Goal: Complete application form

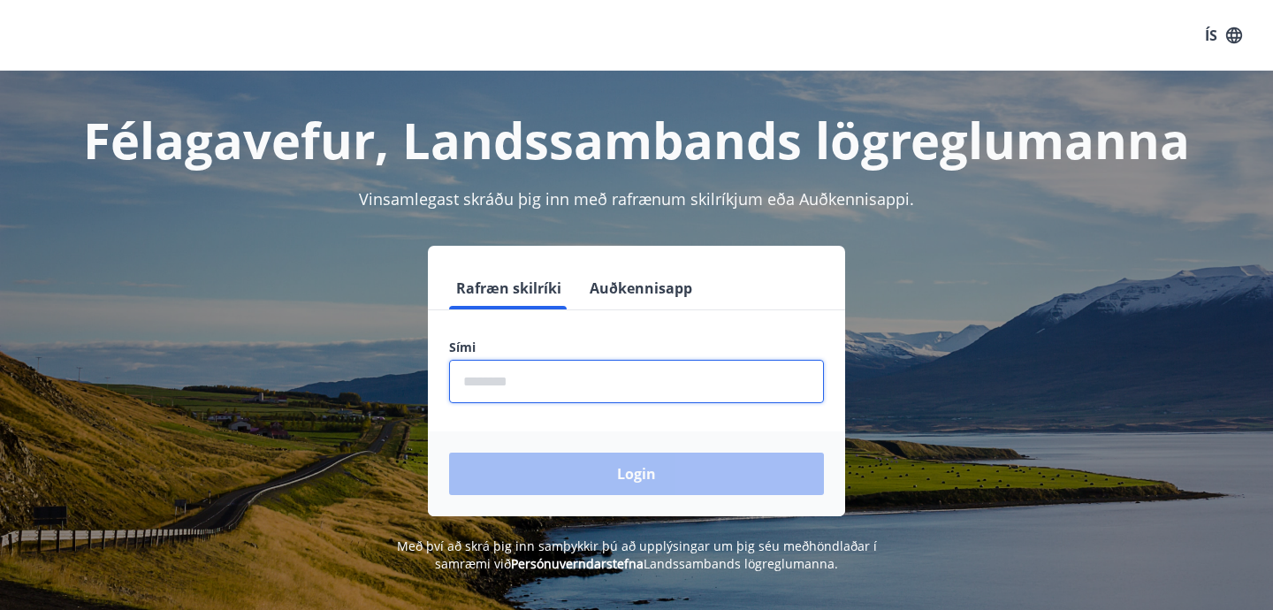
click at [551, 391] on input "phone" at bounding box center [636, 381] width 375 height 43
type input "********"
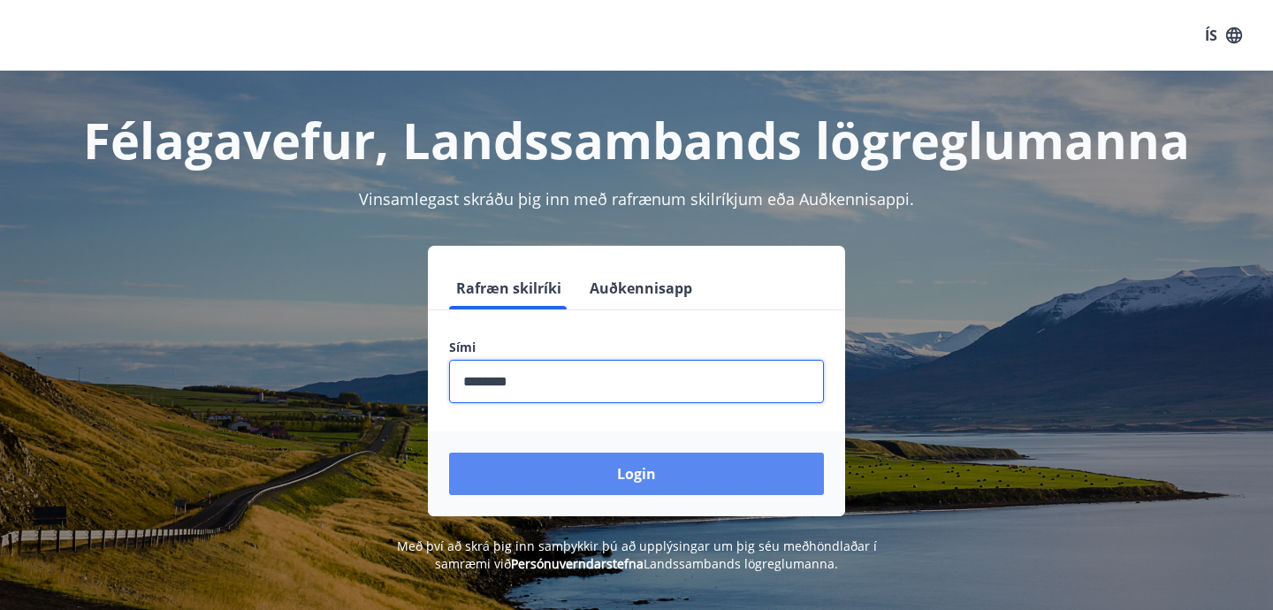
click at [555, 474] on button "Login" at bounding box center [636, 473] width 375 height 42
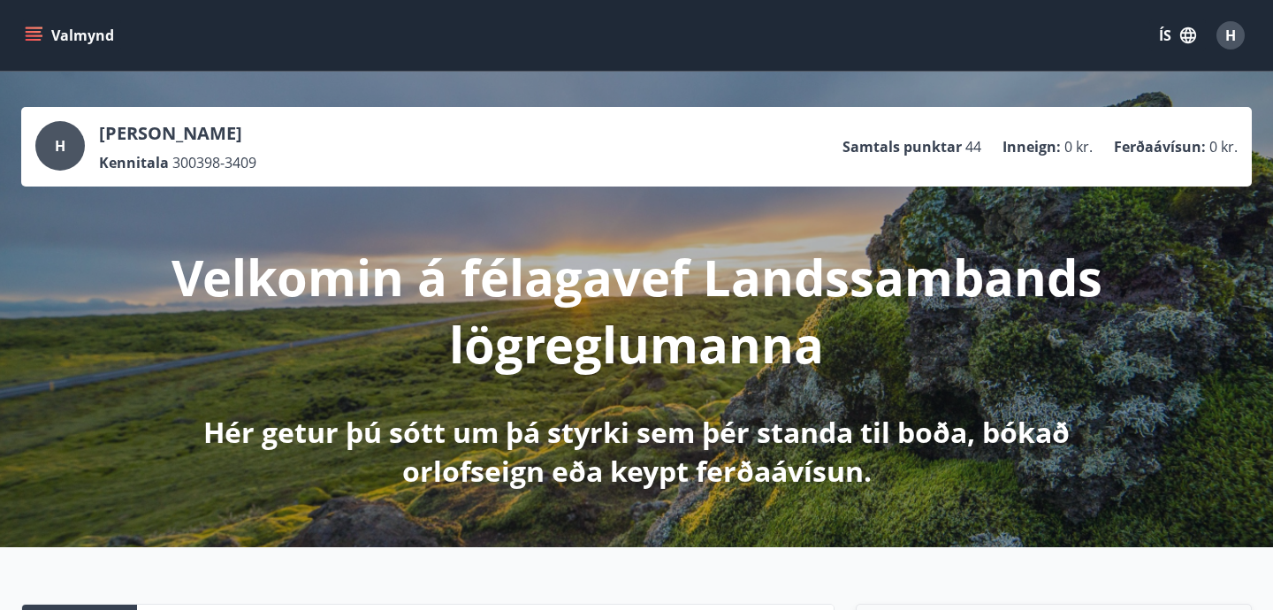
click at [37, 29] on icon "menu" at bounding box center [34, 36] width 18 height 18
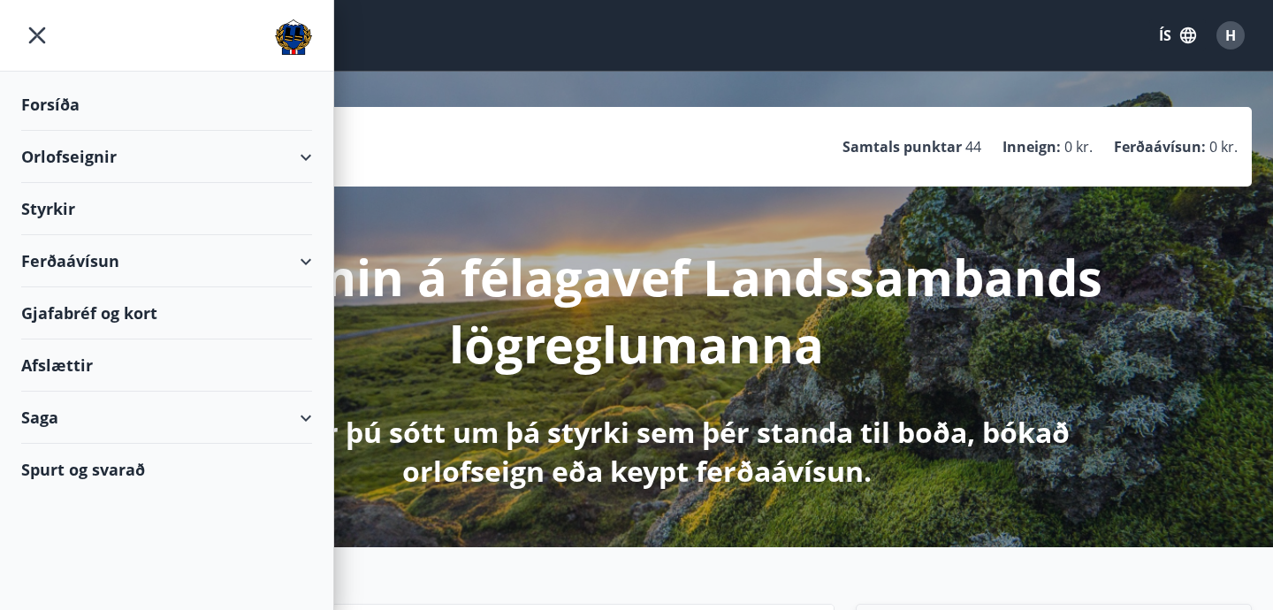
click at [60, 131] on div "Styrkir" at bounding box center [166, 105] width 291 height 52
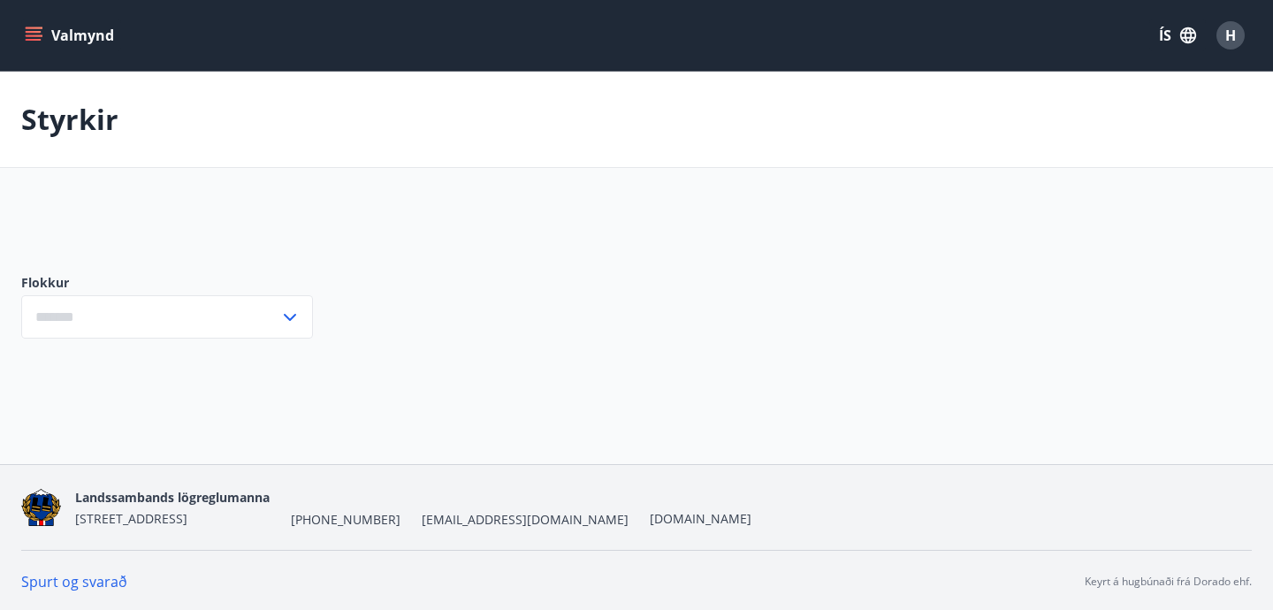
type input "***"
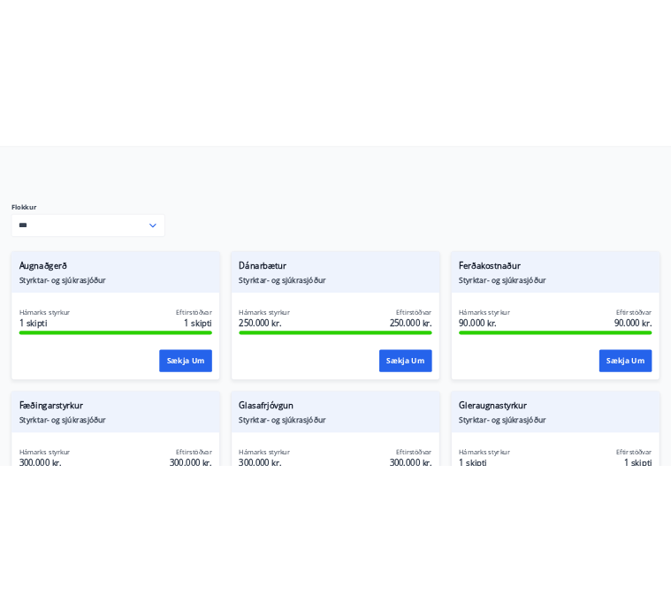
scroll to position [164, 0]
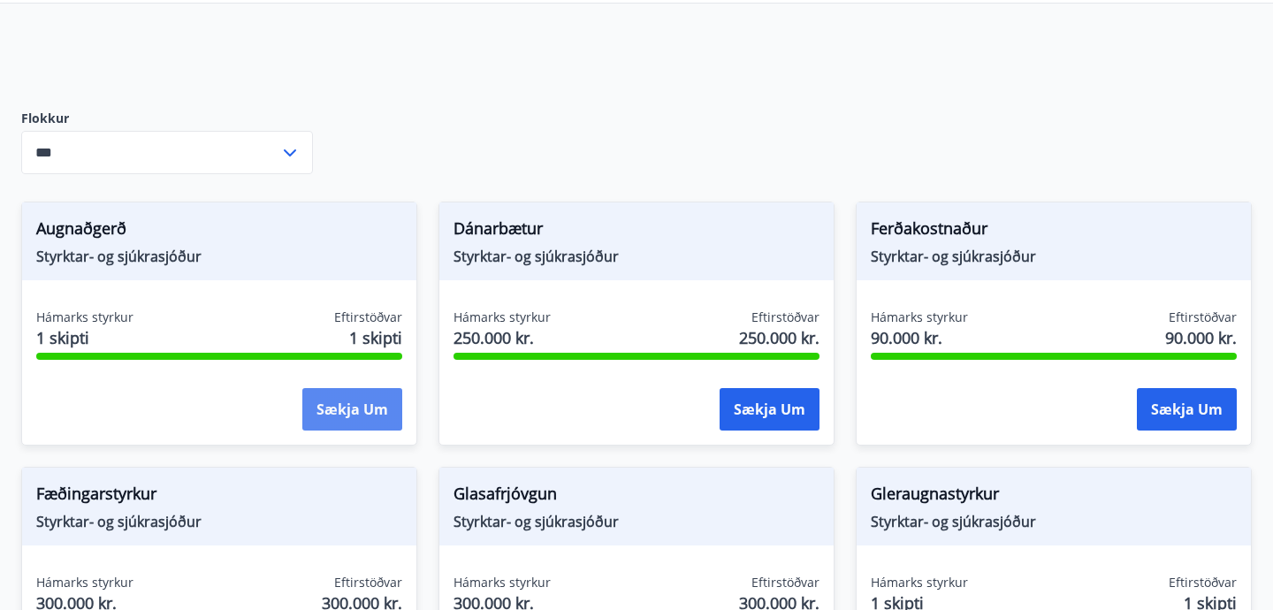
click at [360, 406] on button "Sækja um" at bounding box center [352, 409] width 100 height 42
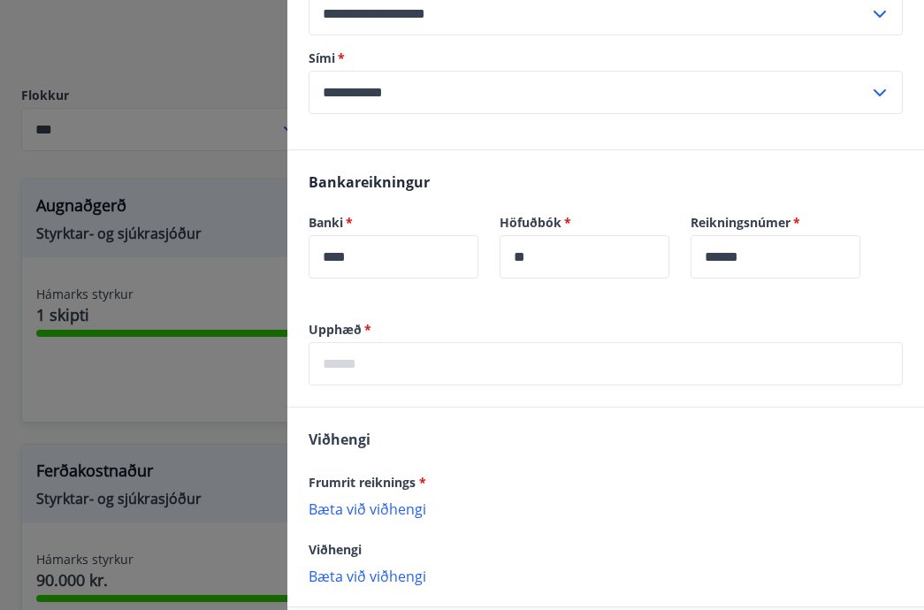
scroll to position [283, 0]
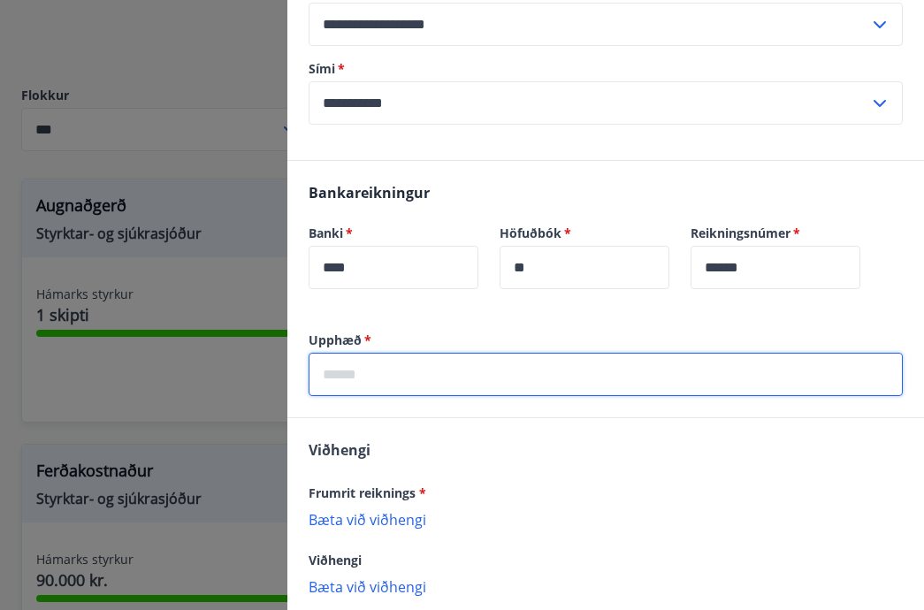
click at [468, 368] on input "text" at bounding box center [605, 374] width 594 height 43
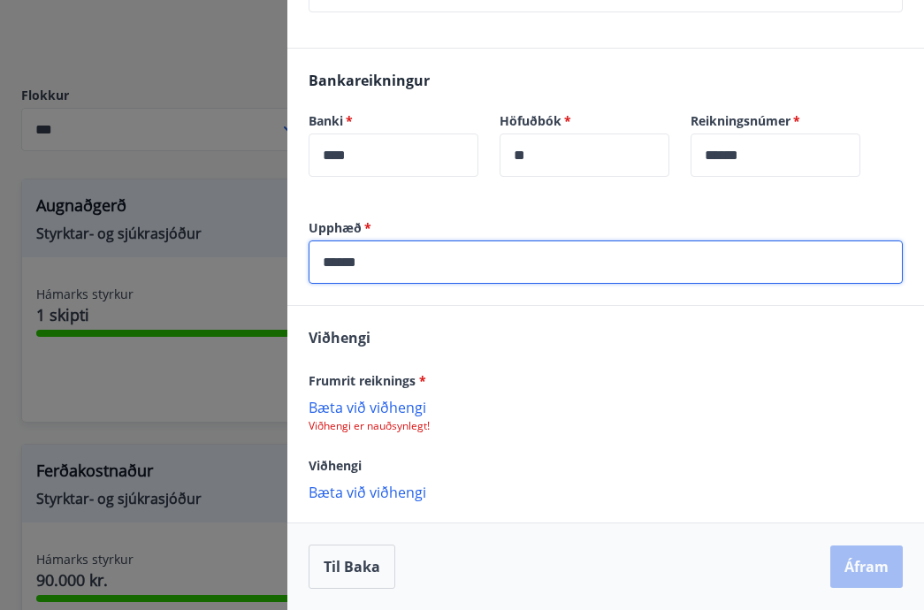
type input "******"
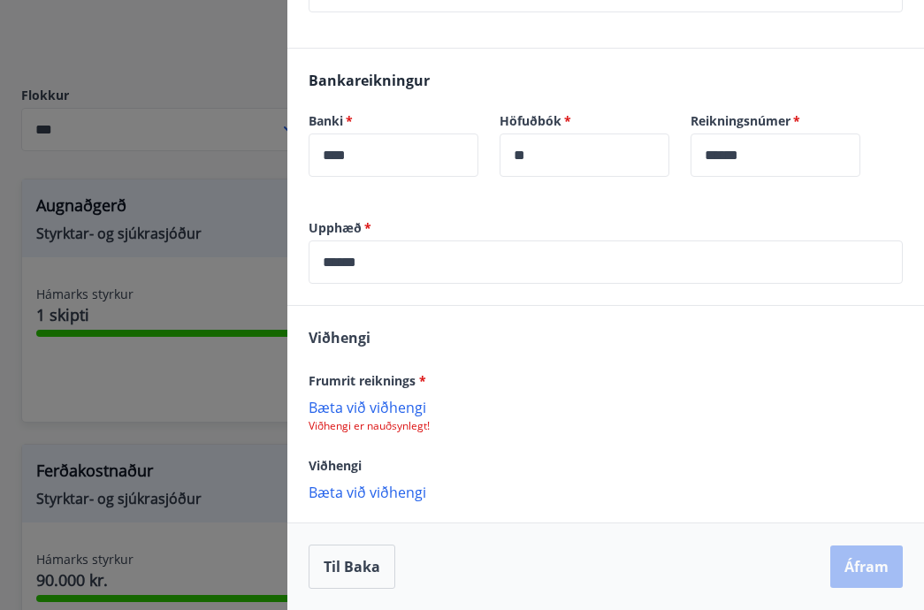
click at [407, 401] on p "Bæta við viðhengi" at bounding box center [605, 407] width 594 height 18
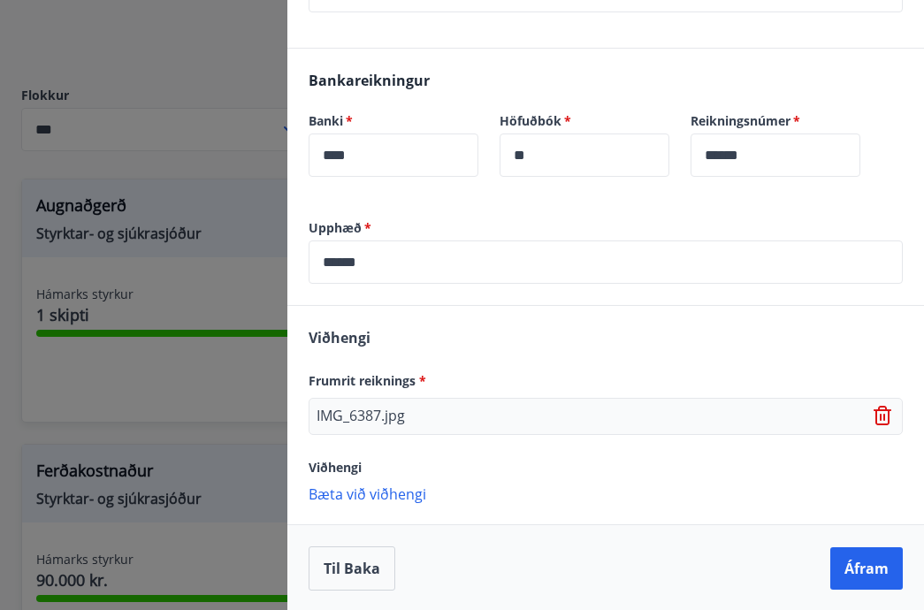
click at [878, 417] on icon at bounding box center [883, 416] width 21 height 21
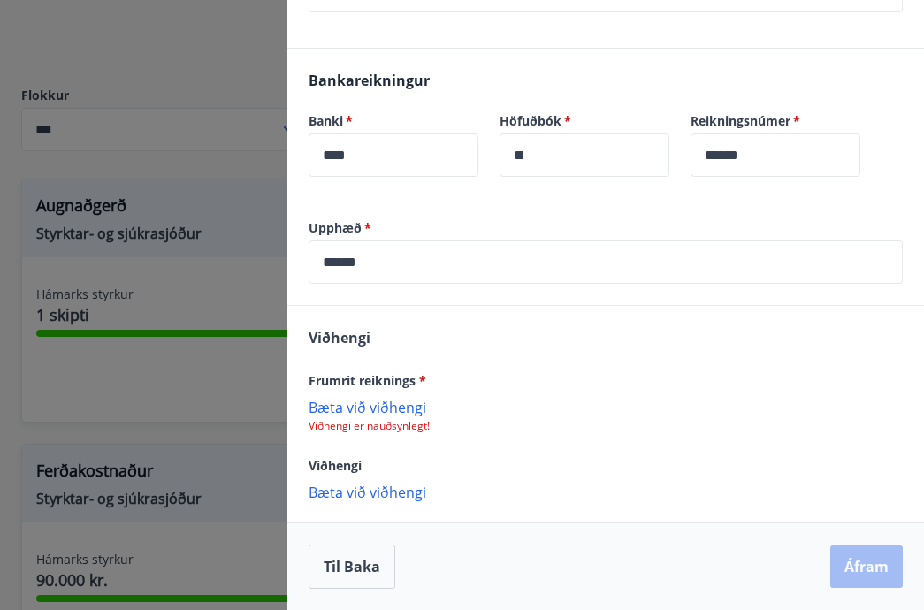
click at [402, 411] on p "Bæta við viðhengi" at bounding box center [605, 407] width 594 height 18
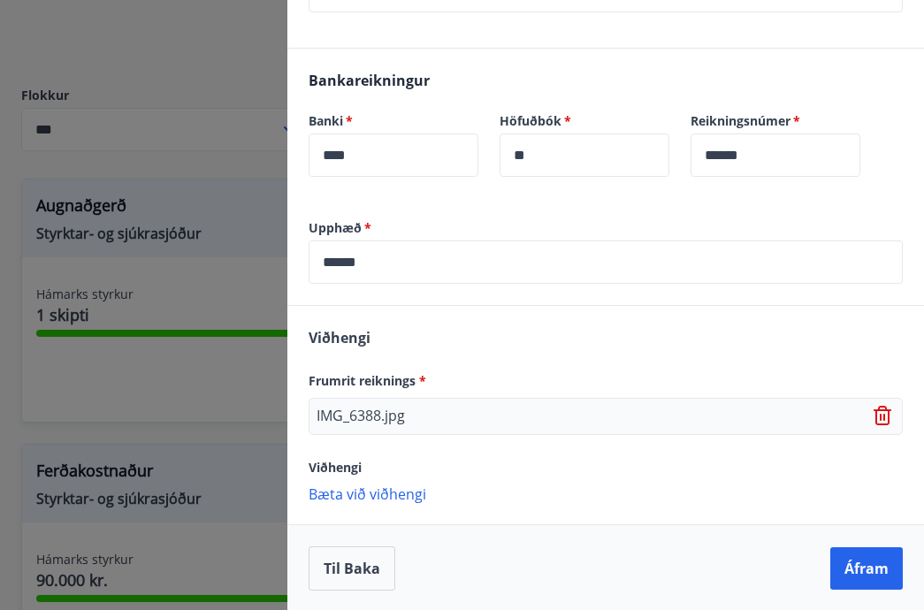
scroll to position [397, 0]
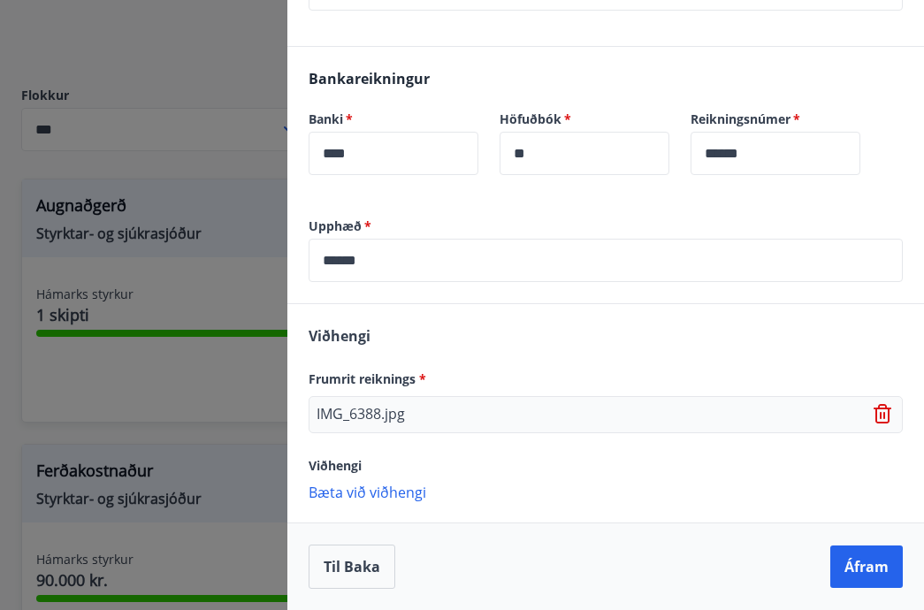
click at [396, 494] on p "Bæta við viðhengi" at bounding box center [605, 492] width 594 height 18
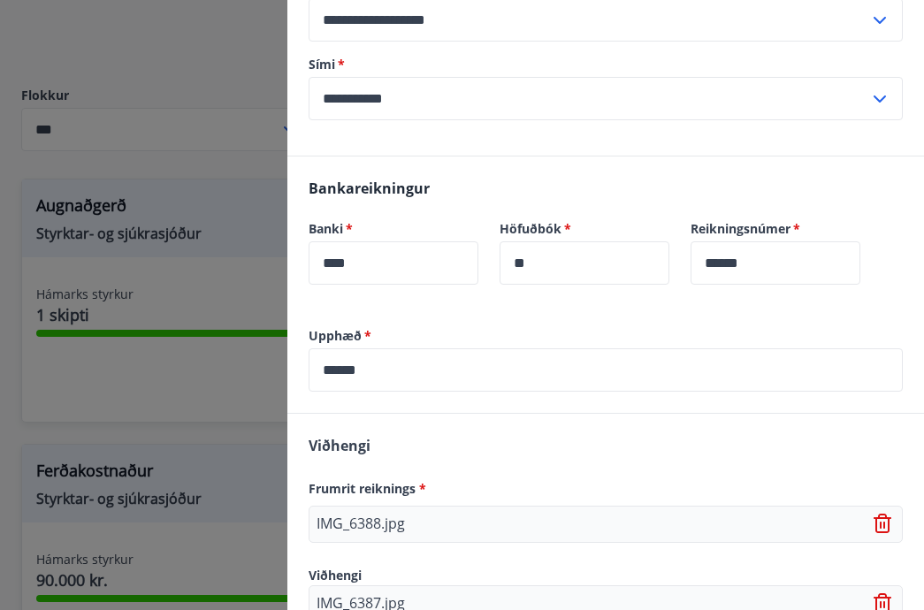
scroll to position [434, 0]
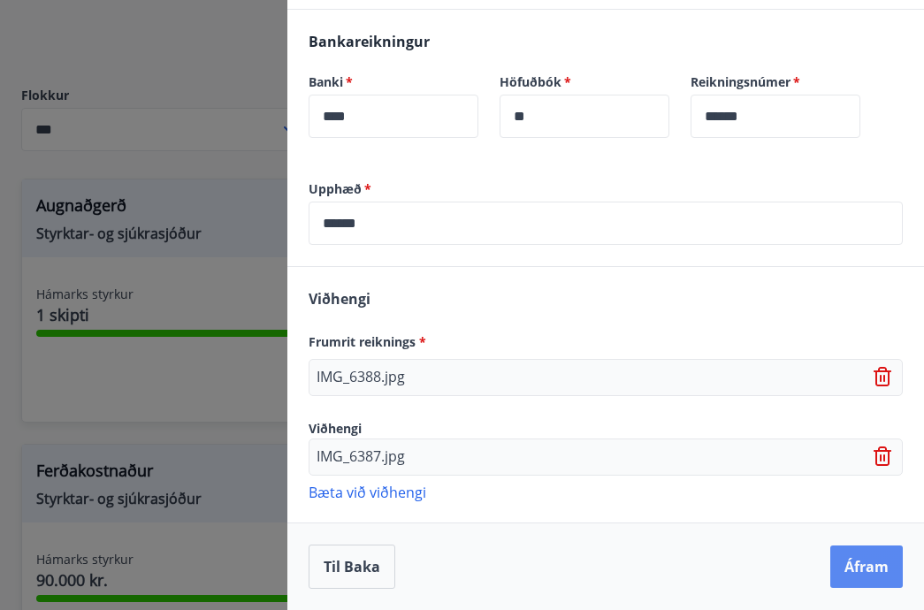
click at [850, 571] on button "Áfram" at bounding box center [866, 566] width 72 height 42
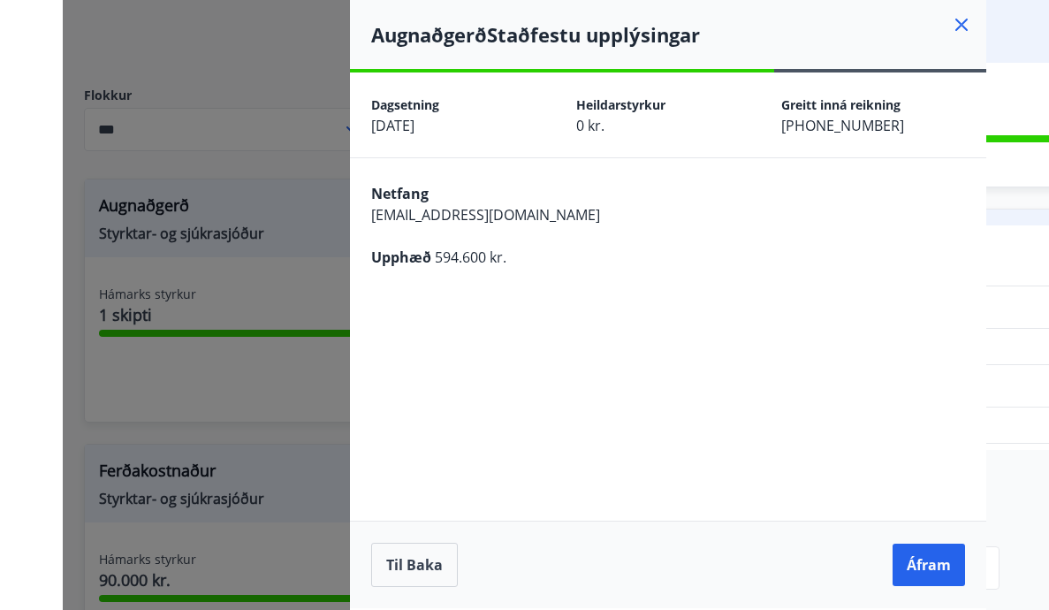
scroll to position [0, 0]
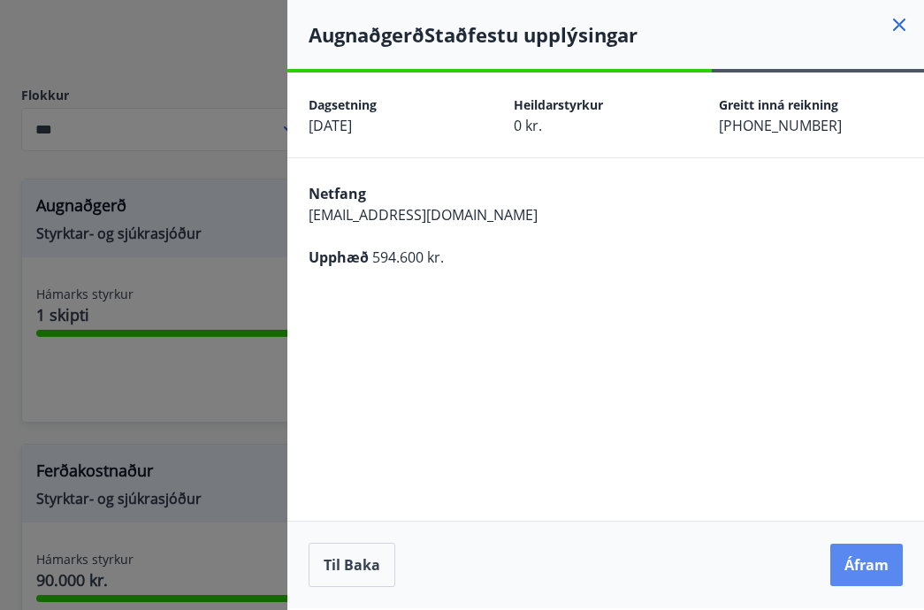
click at [878, 567] on button "Áfram" at bounding box center [866, 565] width 72 height 42
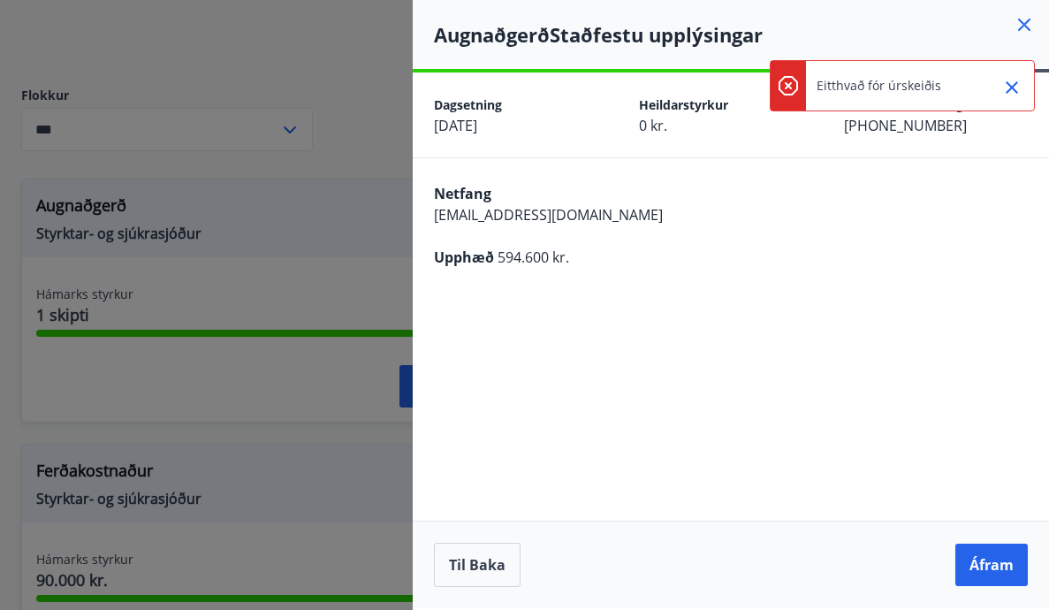
click at [1014, 92] on icon "Close" at bounding box center [1011, 87] width 21 height 21
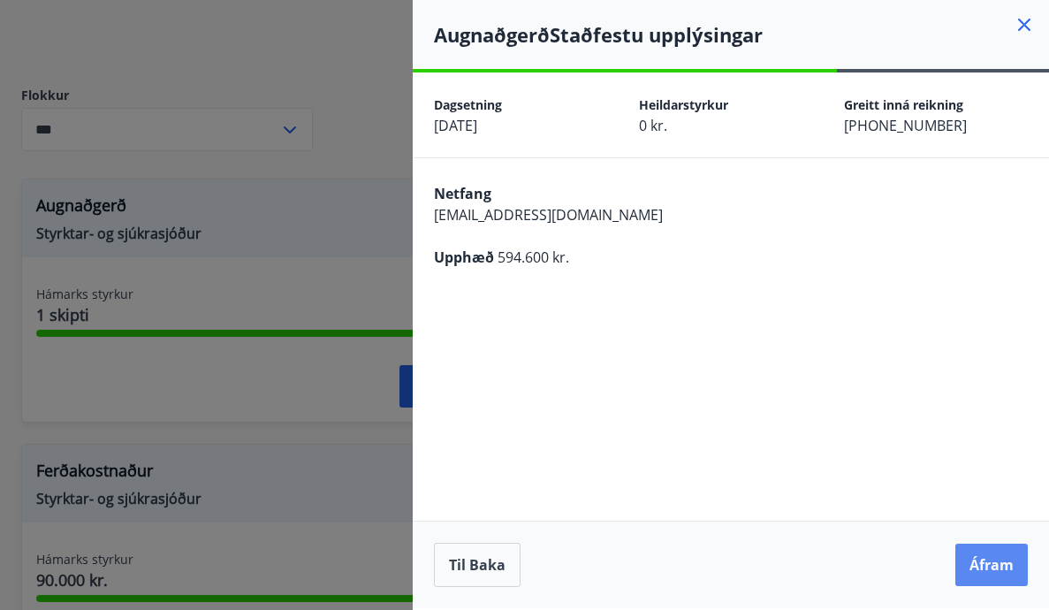
click at [963, 563] on button "Áfram" at bounding box center [991, 565] width 72 height 42
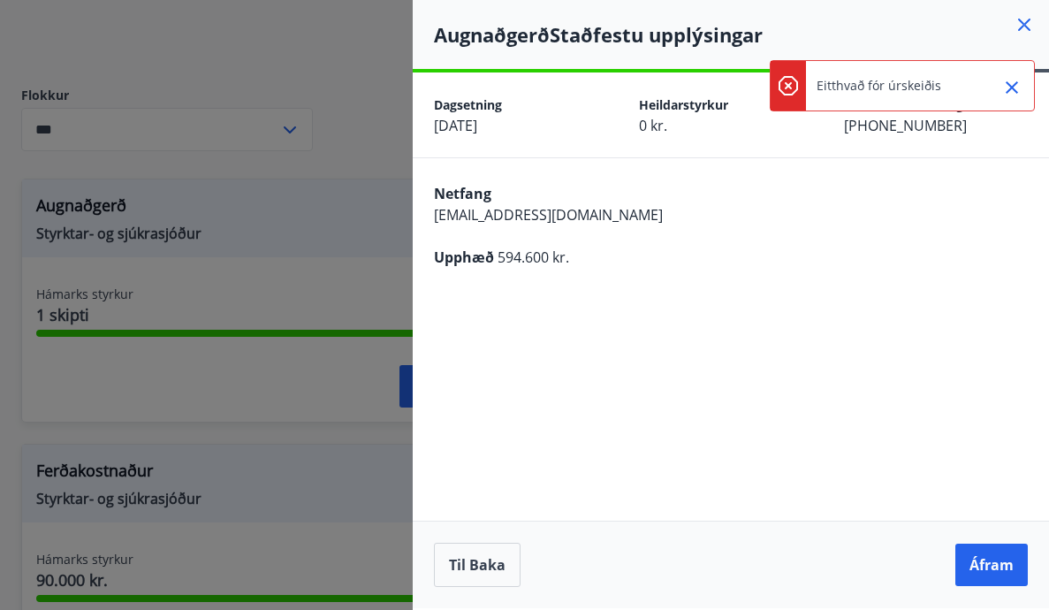
click at [1023, 22] on icon at bounding box center [1024, 24] width 21 height 21
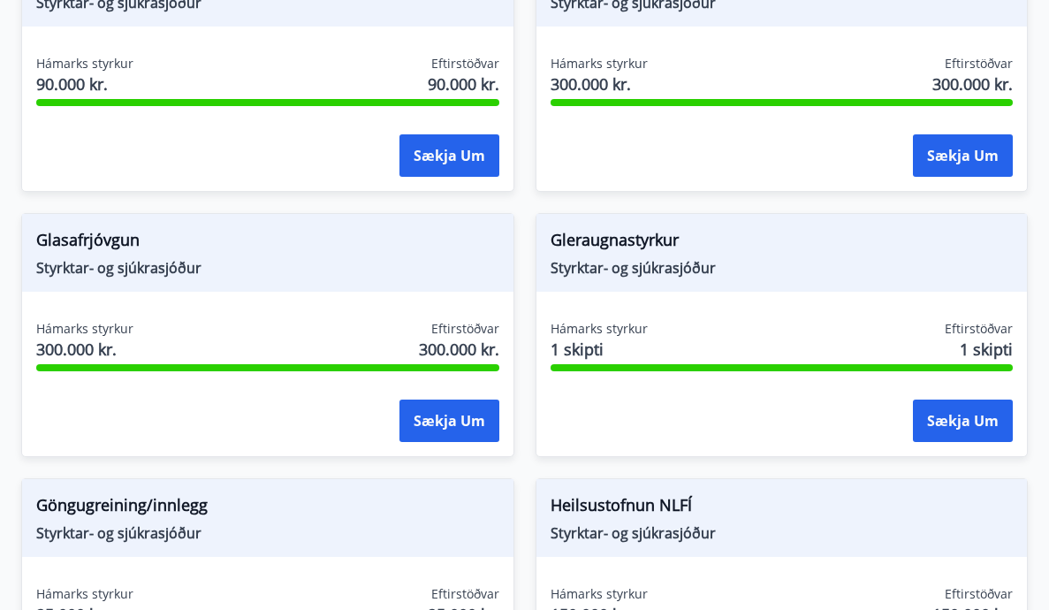
scroll to position [659, 0]
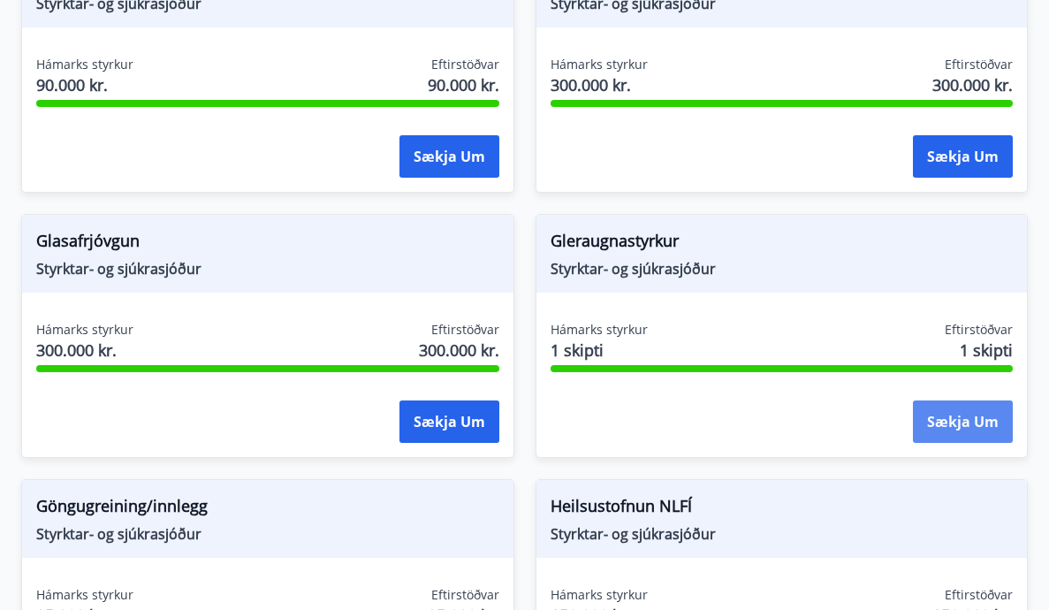
click at [948, 412] on button "Sækja um" at bounding box center [963, 421] width 100 height 42
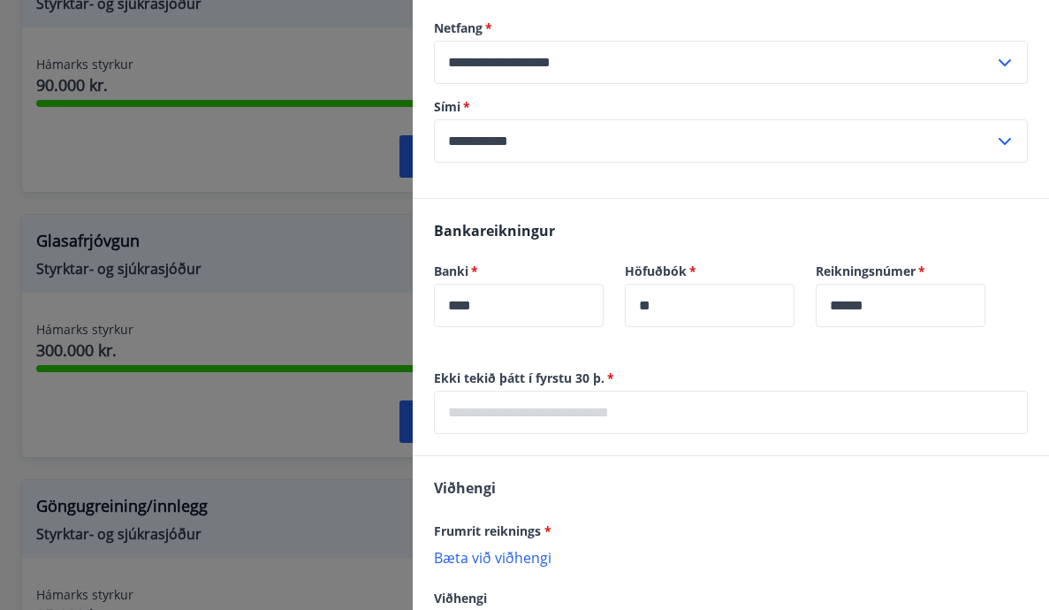
scroll to position [386, 0]
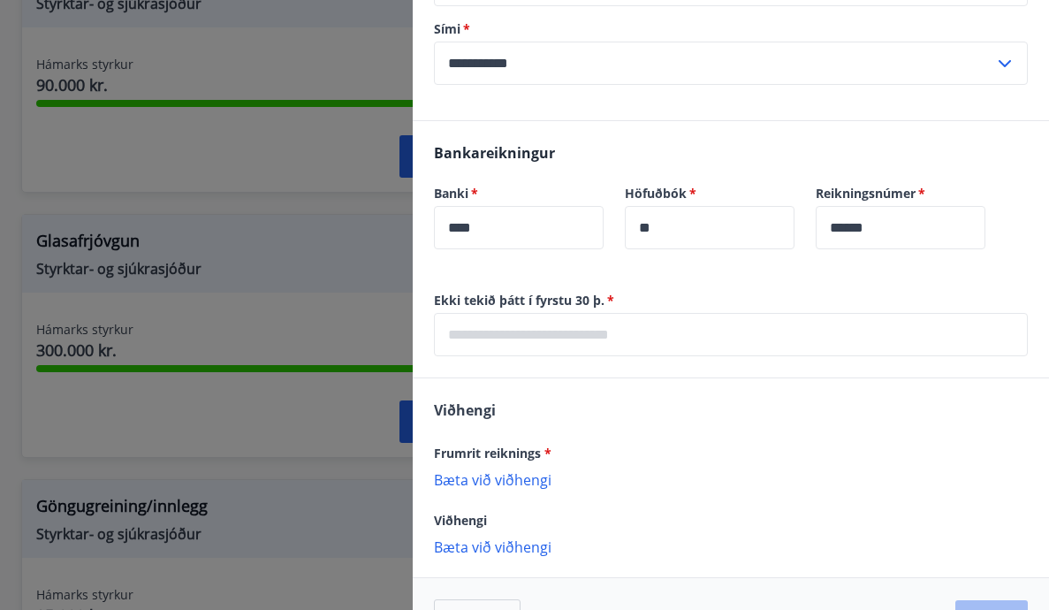
click at [293, 381] on div at bounding box center [524, 305] width 1049 height 610
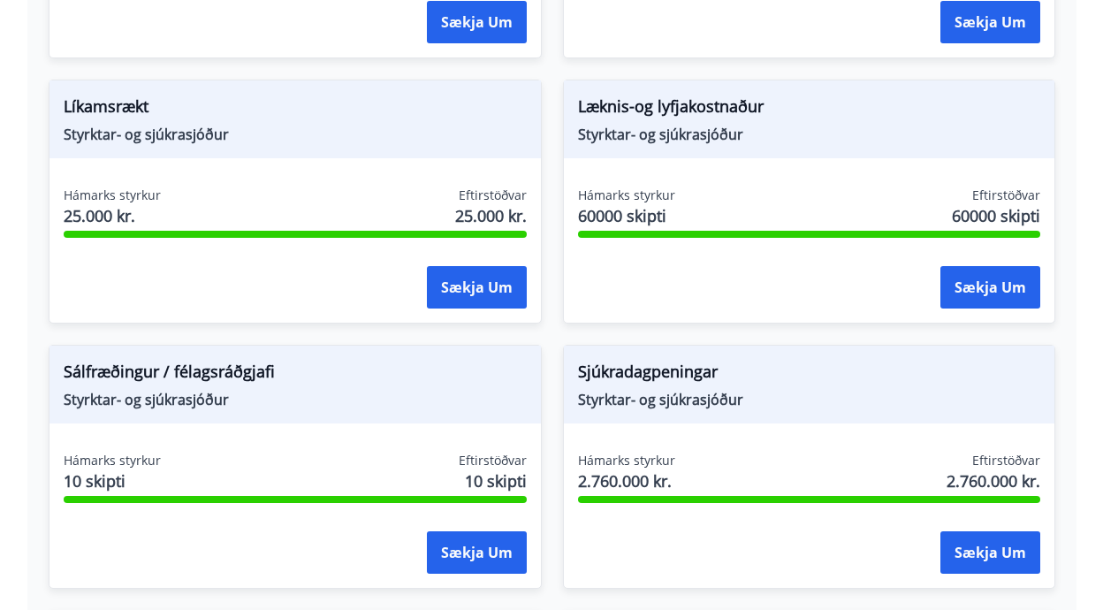
scroll to position [2533, 0]
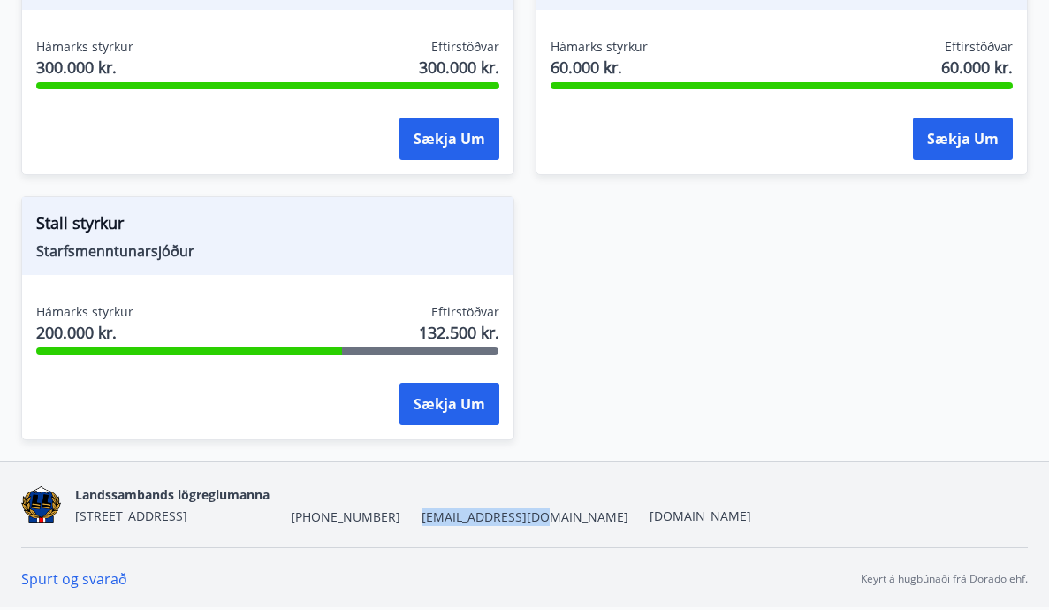
drag, startPoint x: 513, startPoint y: 517, endPoint x: 398, endPoint y: 522, distance: 115.9
click at [398, 522] on div "Landssambands lögreglumanna [STREET_ADDRESS] [PHONE_NUMBER] [EMAIL_ADDRESS][DOM…" at bounding box center [413, 504] width 676 height 42
copy span "[EMAIL_ADDRESS][DOMAIN_NAME]"
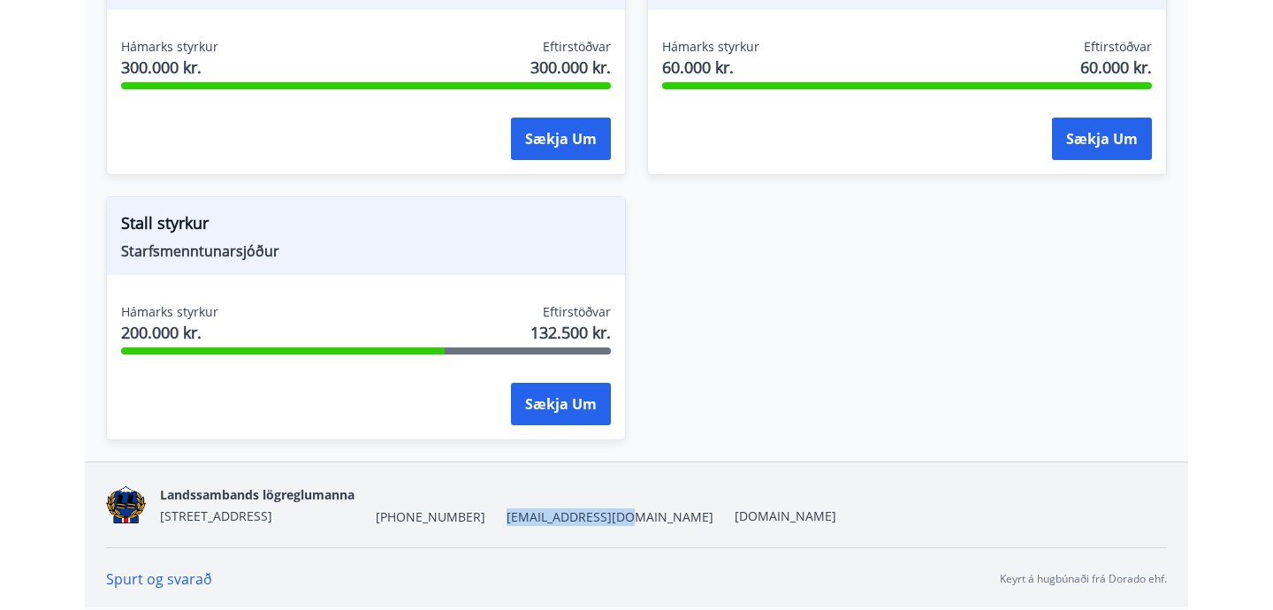
scroll to position [1760, 0]
